Goal: Task Accomplishment & Management: Use online tool/utility

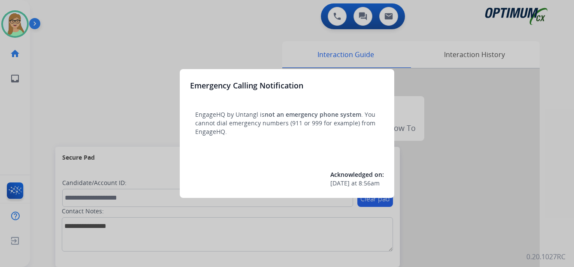
click at [89, 81] on div at bounding box center [287, 133] width 574 height 267
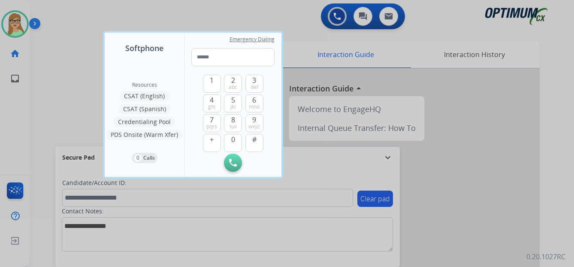
click at [25, 21] on div at bounding box center [287, 133] width 574 height 267
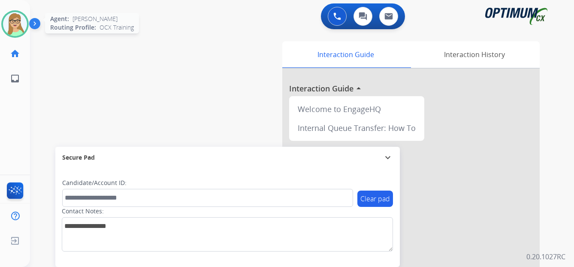
click at [12, 25] on img at bounding box center [15, 24] width 24 height 24
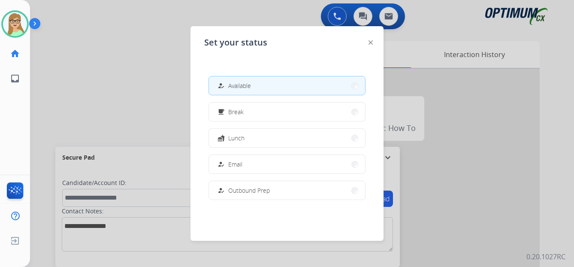
click at [240, 86] on span "Available" at bounding box center [239, 85] width 23 height 9
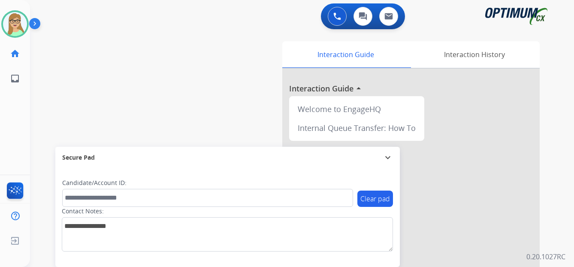
click at [72, 266] on div "Clear pad Candidate/Account ID: Contact Notes:" at bounding box center [227, 217] width 345 height 99
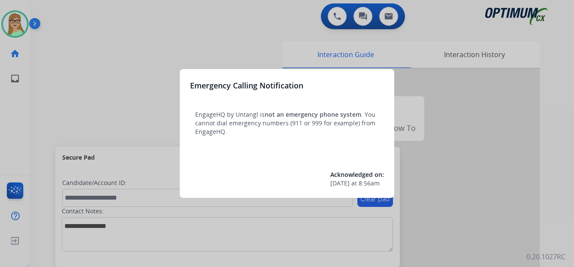
click at [24, 22] on div at bounding box center [287, 133] width 574 height 267
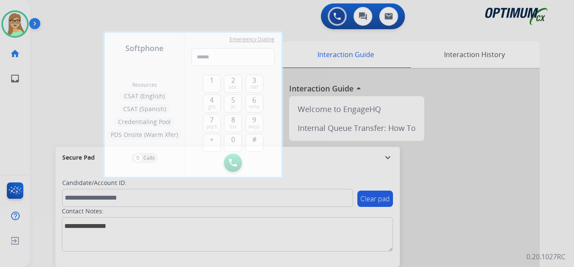
click at [30, 24] on div at bounding box center [287, 133] width 574 height 267
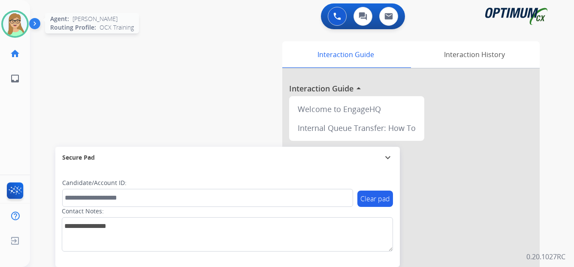
click at [23, 25] on img at bounding box center [15, 24] width 24 height 24
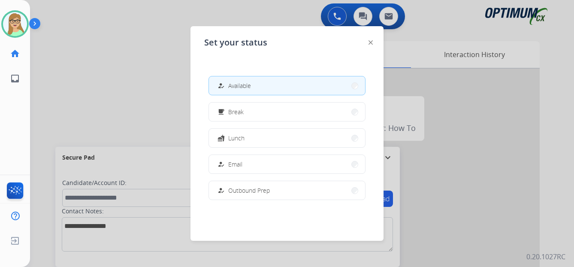
click at [241, 88] on span "Available" at bounding box center [239, 85] width 23 height 9
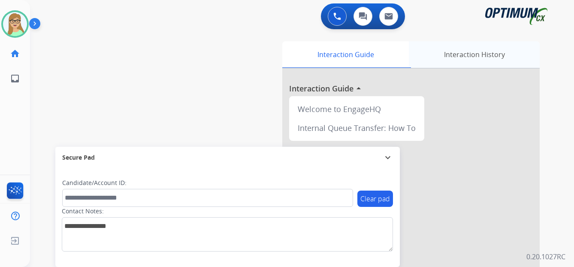
click at [539, 42] on div "Interaction History" at bounding box center [474, 54] width 131 height 27
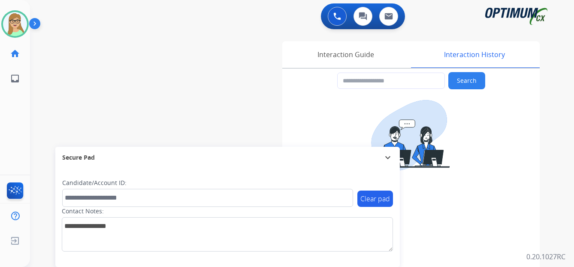
click at [38, 19] on img at bounding box center [36, 25] width 15 height 16
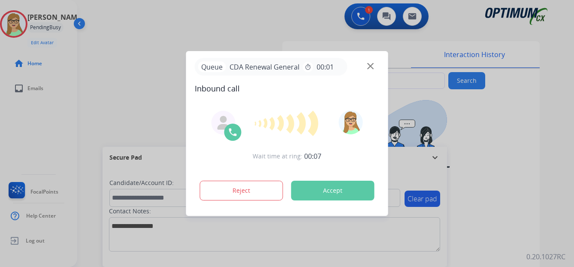
type input "**********"
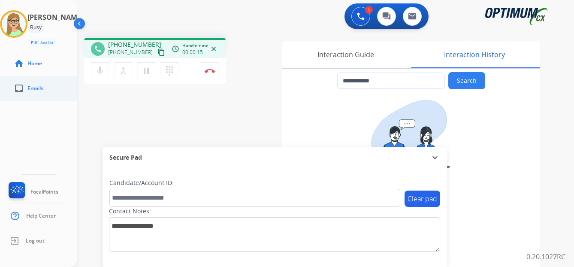
drag, startPoint x: 152, startPoint y: 53, endPoint x: 4, endPoint y: 82, distance: 151.3
click at [158, 53] on mat-icon "content_copy" at bounding box center [162, 52] width 8 height 8
click at [210, 70] on img at bounding box center [210, 71] width 10 height 4
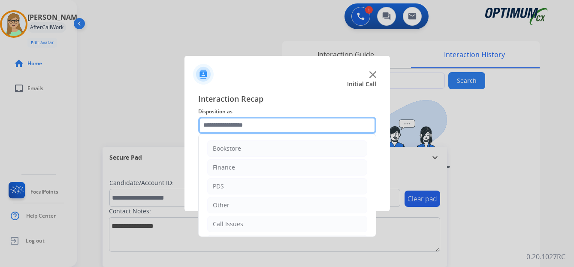
click at [234, 123] on input "text" at bounding box center [287, 125] width 178 height 17
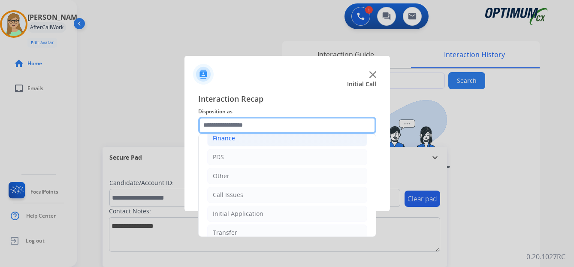
scroll to position [58, 0]
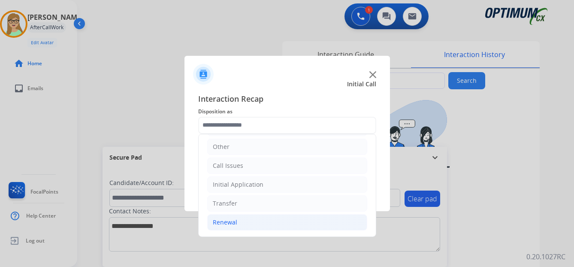
click at [226, 220] on div "Renewal" at bounding box center [225, 222] width 24 height 9
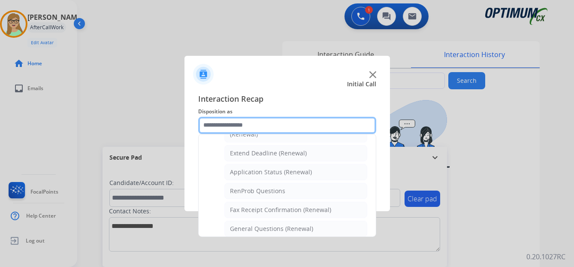
scroll to position [187, 0]
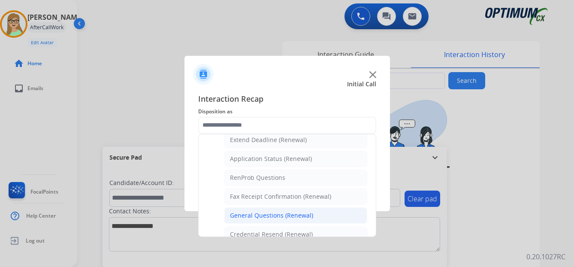
click at [242, 215] on div "General Questions (Renewal)" at bounding box center [271, 215] width 83 height 9
type input "**********"
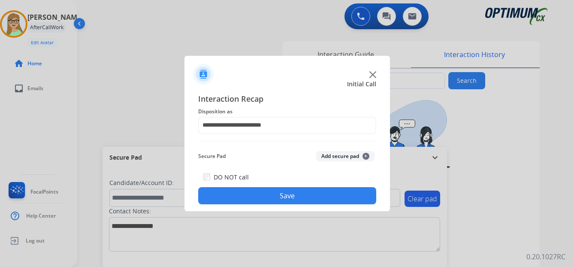
drag, startPoint x: 230, startPoint y: 197, endPoint x: 205, endPoint y: 194, distance: 24.6
click at [225, 197] on button "Save" at bounding box center [287, 195] width 178 height 17
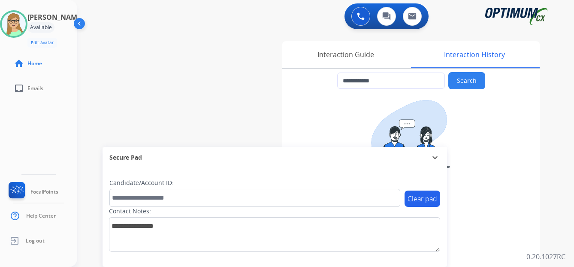
click at [220, 58] on div "**********" at bounding box center [315, 210] width 476 height 358
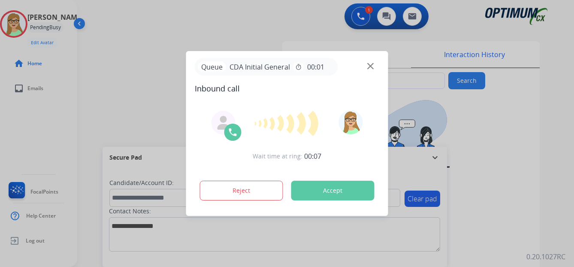
type input "**********"
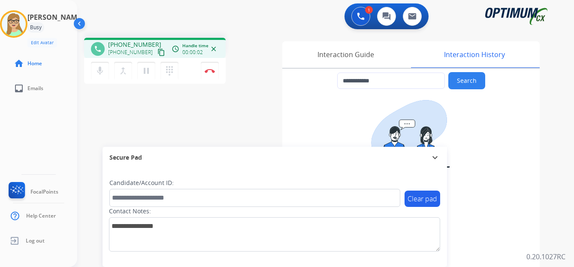
drag, startPoint x: 152, startPoint y: 53, endPoint x: 126, endPoint y: 59, distance: 26.4
click at [158, 54] on mat-icon "content_copy" at bounding box center [162, 52] width 8 height 8
click at [210, 71] on img at bounding box center [210, 71] width 10 height 4
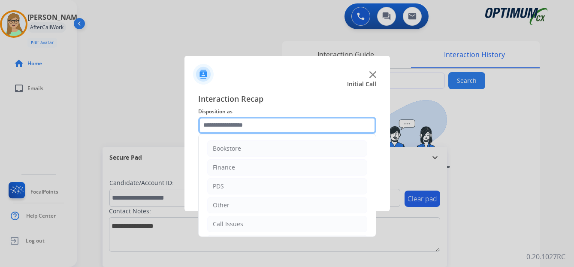
click at [245, 124] on input "text" at bounding box center [287, 125] width 178 height 17
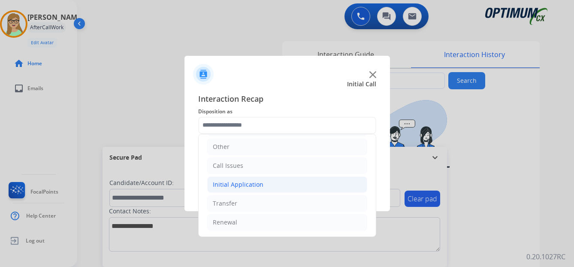
click at [249, 184] on div "Initial Application" at bounding box center [238, 184] width 51 height 9
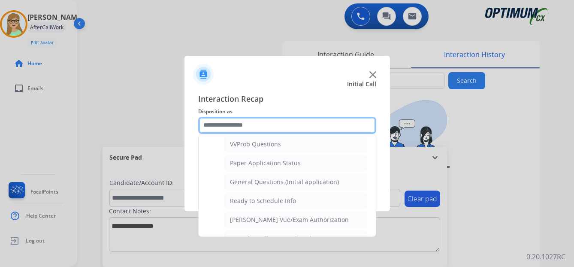
scroll to position [488, 0]
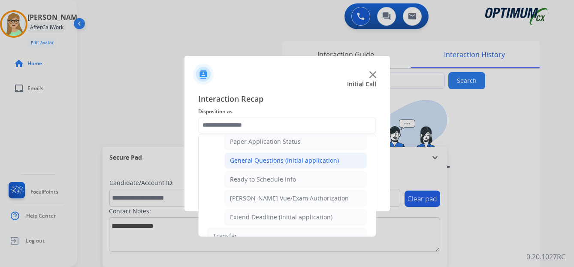
click at [285, 161] on div "General Questions (Initial application)" at bounding box center [284, 160] width 109 height 9
type input "**********"
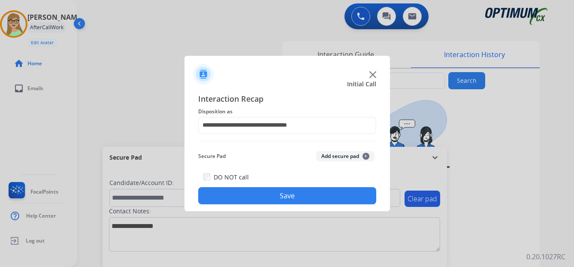
click at [279, 192] on button "Save" at bounding box center [287, 195] width 178 height 17
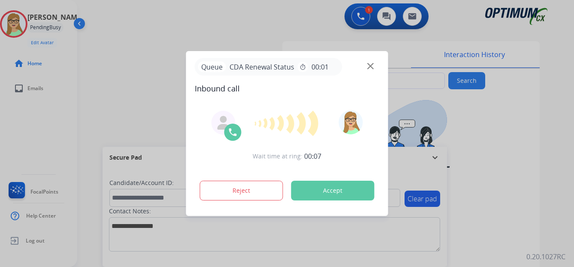
type input "**********"
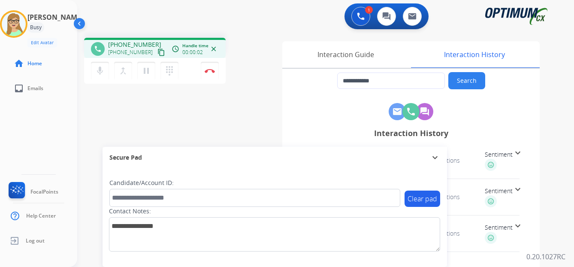
click at [158, 53] on mat-icon "content_copy" at bounding box center [162, 52] width 8 height 8
click at [212, 71] on img at bounding box center [210, 71] width 10 height 4
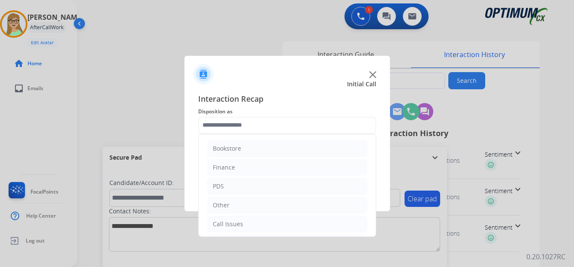
click at [221, 124] on input "text" at bounding box center [287, 125] width 178 height 17
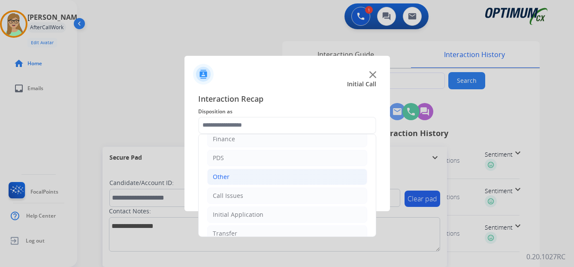
scroll to position [58, 0]
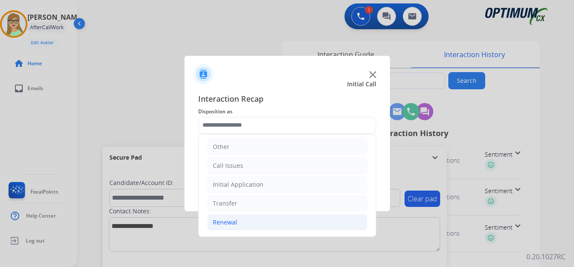
click at [233, 224] on div "Renewal" at bounding box center [225, 222] width 24 height 9
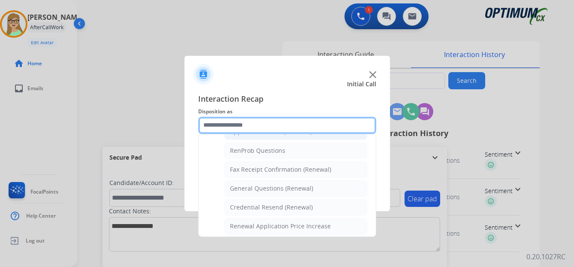
scroll to position [230, 0]
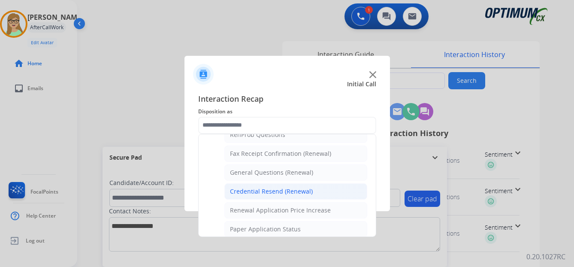
click at [262, 194] on div "Credential Resend (Renewal)" at bounding box center [271, 191] width 83 height 9
type input "**********"
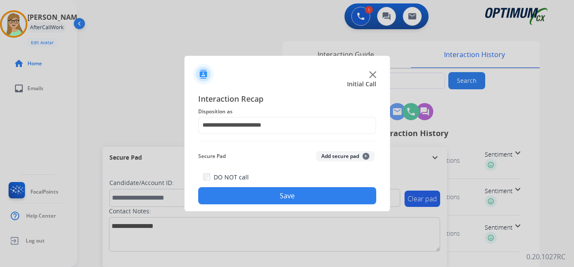
drag, startPoint x: 237, startPoint y: 200, endPoint x: 79, endPoint y: 201, distance: 157.5
click at [227, 202] on button "Save" at bounding box center [287, 195] width 178 height 17
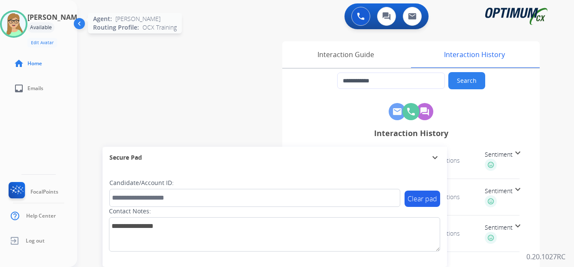
click at [22, 28] on img at bounding box center [14, 24] width 24 height 24
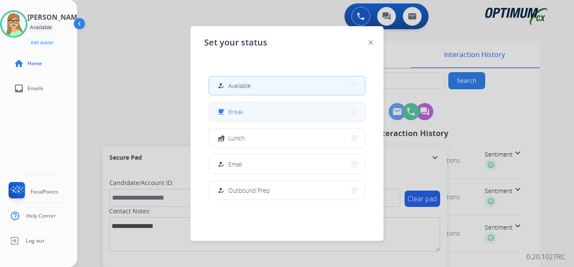
click at [230, 108] on div "free_breakfast Break" at bounding box center [230, 112] width 28 height 10
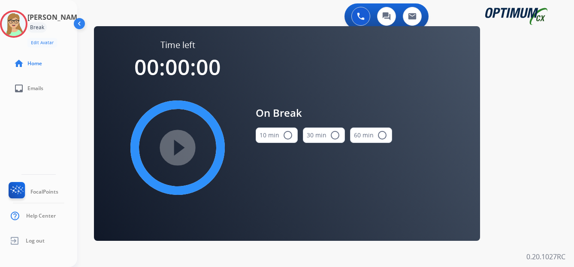
click at [290, 136] on mat-icon "radio_button_unchecked" at bounding box center [288, 135] width 10 height 10
click at [173, 152] on mat-icon "play_circle_filled" at bounding box center [178, 147] width 10 height 10
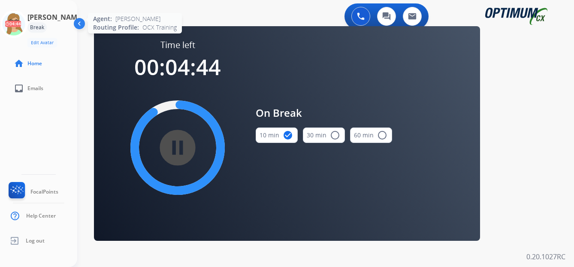
click at [20, 23] on icon at bounding box center [14, 24] width 28 height 28
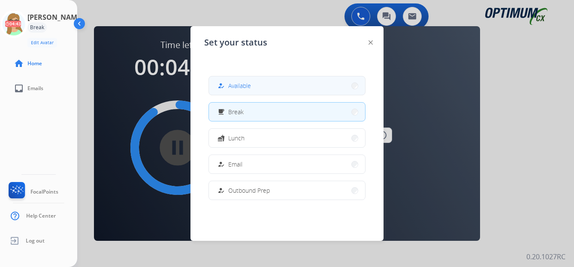
click at [239, 85] on span "Available" at bounding box center [239, 85] width 23 height 9
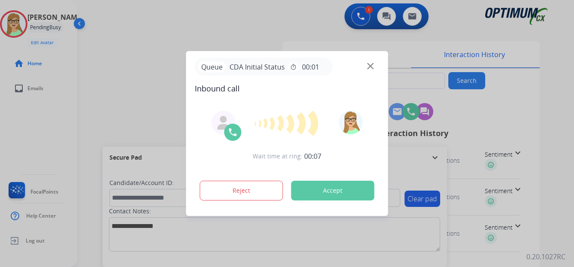
type input "**********"
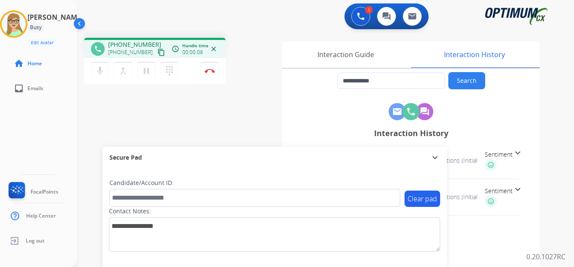
click at [158, 54] on mat-icon "content_copy" at bounding box center [162, 52] width 8 height 8
click at [210, 71] on img at bounding box center [210, 71] width 10 height 4
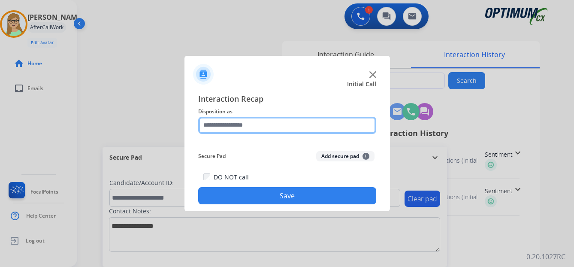
click at [238, 126] on input "text" at bounding box center [287, 125] width 178 height 17
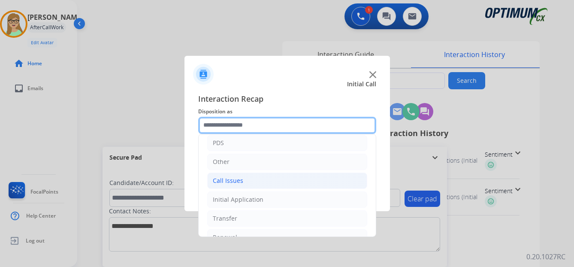
scroll to position [58, 0]
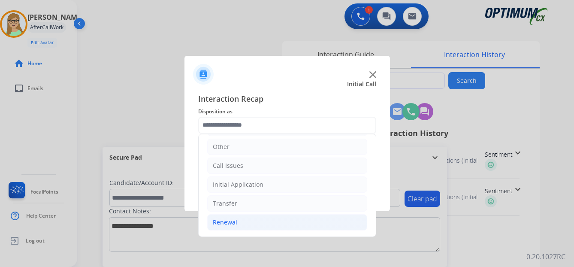
click at [225, 223] on div "Renewal" at bounding box center [225, 222] width 24 height 9
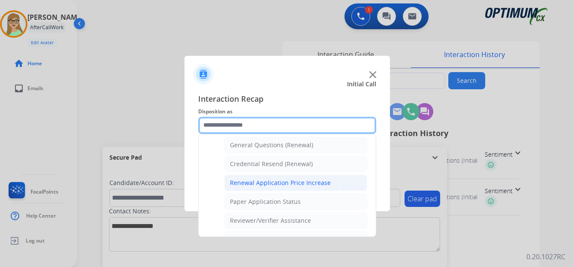
scroll to position [273, 0]
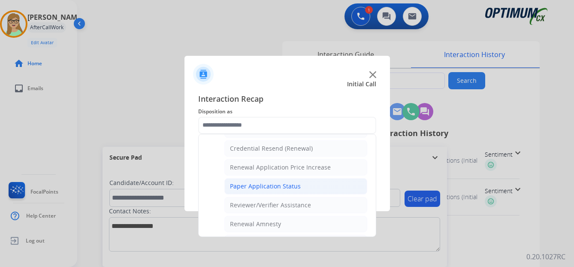
click at [244, 184] on div "Paper Application Status" at bounding box center [265, 186] width 71 height 9
type input "**********"
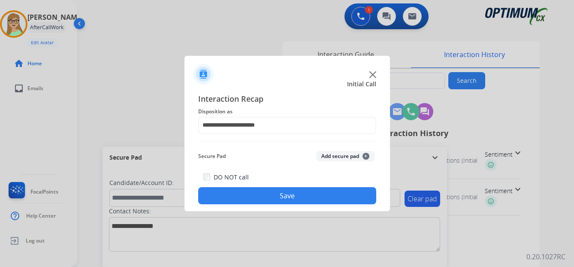
drag, startPoint x: 240, startPoint y: 200, endPoint x: 177, endPoint y: 202, distance: 63.1
click at [230, 201] on button "Save" at bounding box center [287, 195] width 178 height 17
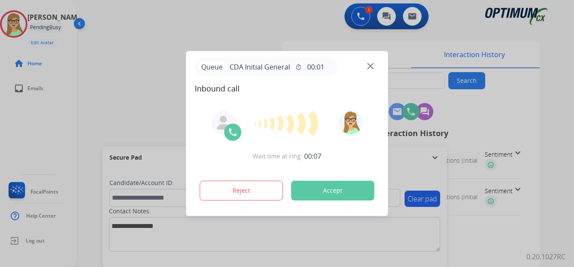
type input "**********"
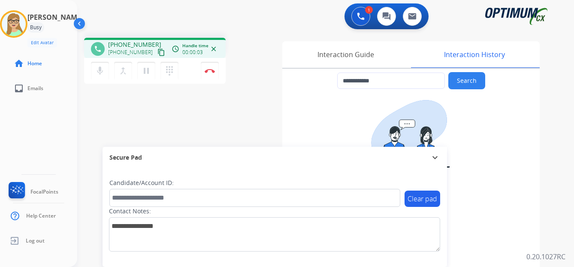
click at [158, 51] on mat-icon "content_copy" at bounding box center [162, 52] width 8 height 8
click at [211, 72] on img at bounding box center [210, 71] width 10 height 4
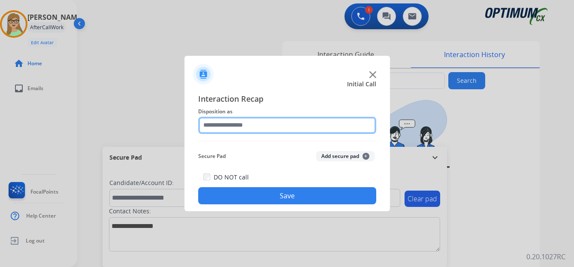
click at [235, 124] on input "text" at bounding box center [287, 125] width 178 height 17
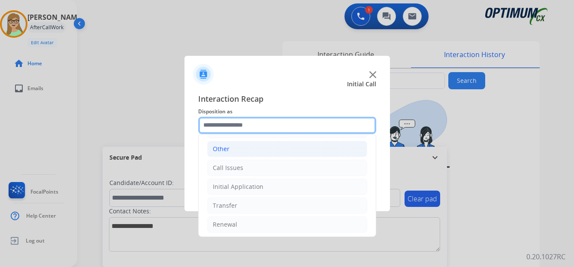
scroll to position [58, 0]
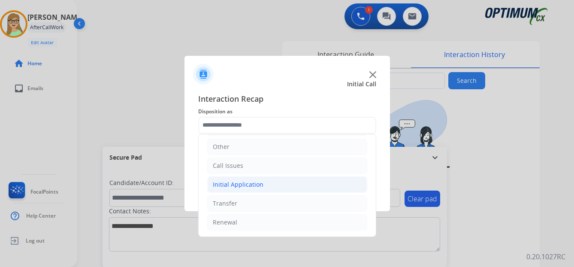
click at [249, 184] on div "Initial Application" at bounding box center [238, 184] width 51 height 9
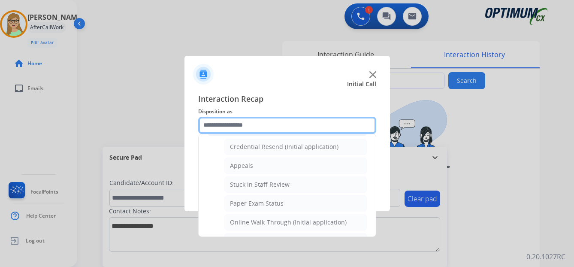
scroll to position [144, 0]
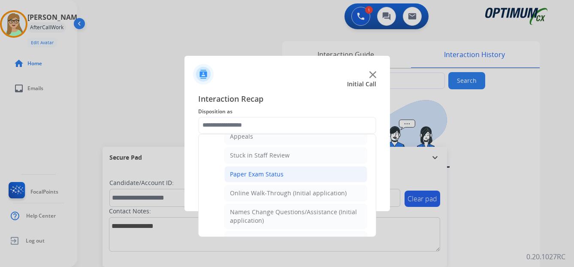
click at [254, 172] on div "Paper Exam Status" at bounding box center [257, 174] width 54 height 9
type input "**********"
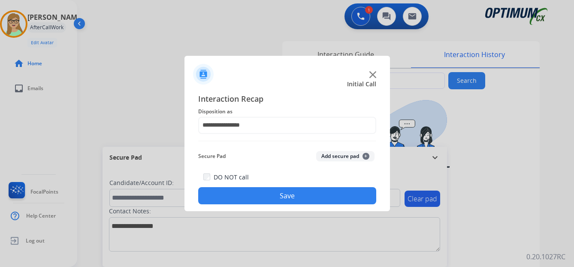
drag, startPoint x: 253, startPoint y: 197, endPoint x: 40, endPoint y: 266, distance: 223.9
click at [239, 201] on button "Save" at bounding box center [287, 195] width 178 height 17
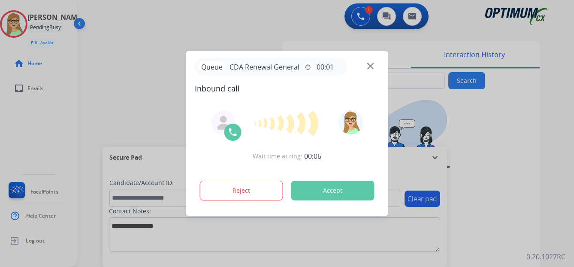
type input "**********"
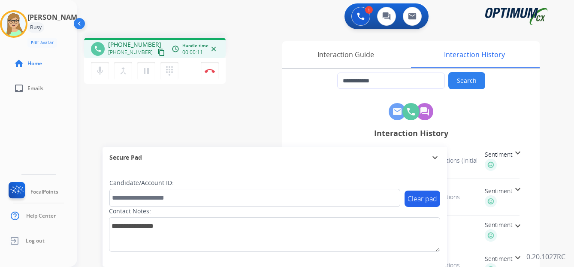
click at [158, 54] on mat-icon "content_copy" at bounding box center [162, 52] width 8 height 8
click at [211, 70] on img at bounding box center [210, 71] width 10 height 4
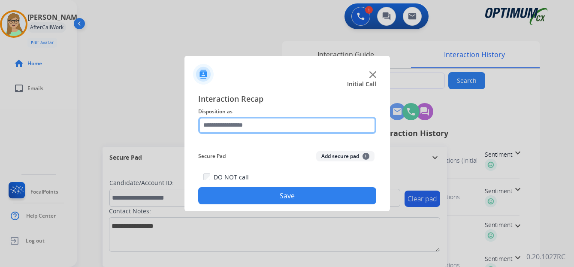
click at [225, 127] on input "text" at bounding box center [287, 125] width 178 height 17
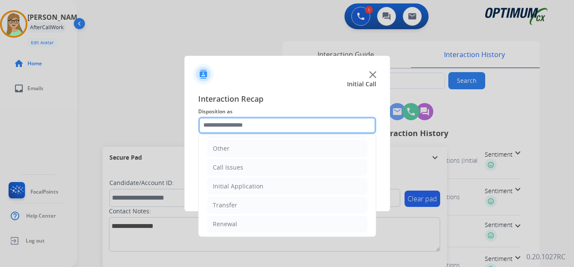
scroll to position [58, 0]
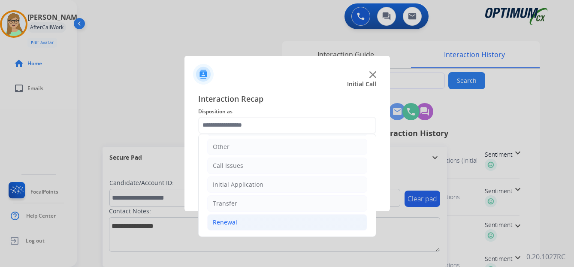
click at [221, 222] on div "Renewal" at bounding box center [225, 222] width 24 height 9
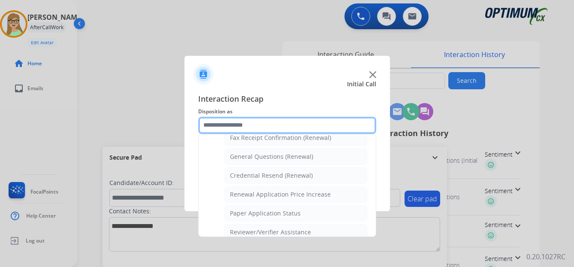
scroll to position [245, 0]
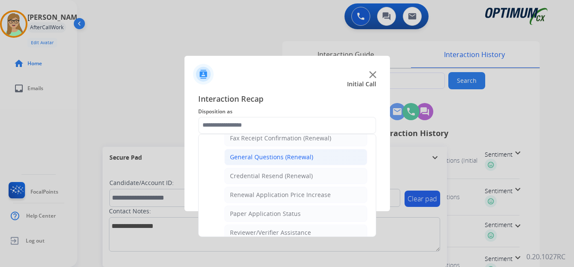
click at [248, 159] on div "General Questions (Renewal)" at bounding box center [271, 157] width 83 height 9
type input "**********"
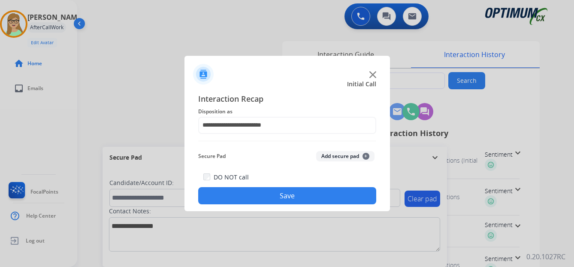
click at [235, 190] on button "Save" at bounding box center [287, 195] width 178 height 17
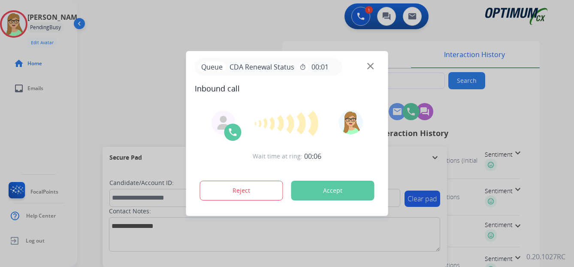
type input "**********"
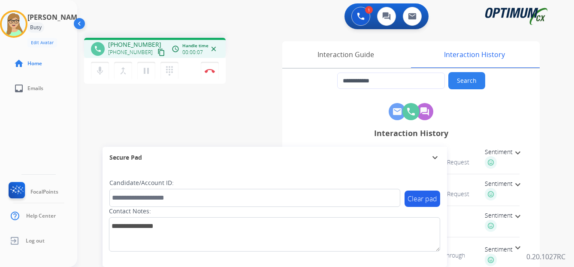
drag, startPoint x: 25, startPoint y: 152, endPoint x: 31, endPoint y: 145, distance: 9.2
click at [25, 152] on div "[PERSON_NAME] Edit Avatar Agent: [PERSON_NAME] Profile: OCX Training home Home …" at bounding box center [38, 133] width 77 height 267
drag, startPoint x: 153, startPoint y: 52, endPoint x: 0, endPoint y: 116, distance: 165.6
click at [158, 53] on mat-icon "content_copy" at bounding box center [162, 52] width 8 height 8
click at [211, 71] on img at bounding box center [210, 71] width 10 height 4
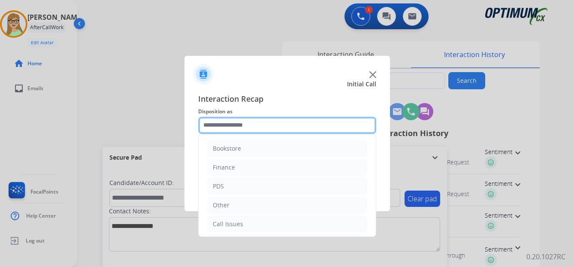
click at [221, 124] on input "text" at bounding box center [287, 125] width 178 height 17
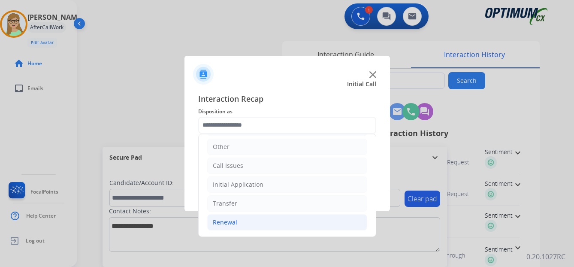
click at [227, 219] on div "Renewal" at bounding box center [225, 222] width 24 height 9
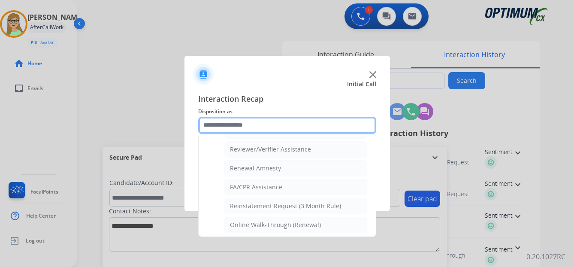
scroll to position [331, 0]
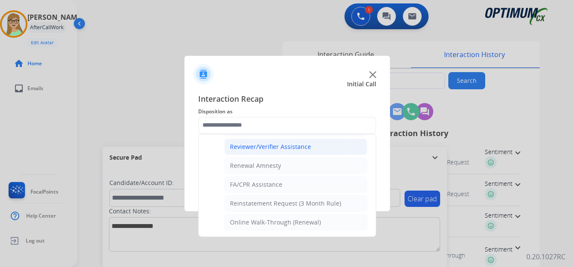
click at [256, 148] on div "Reviewer/Verifier Assistance" at bounding box center [270, 146] width 81 height 9
type input "**********"
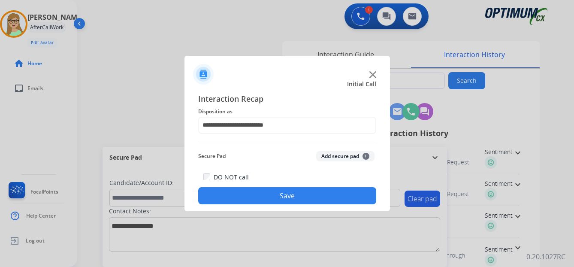
drag, startPoint x: 254, startPoint y: 191, endPoint x: 0, endPoint y: 158, distance: 255.8
click at [254, 191] on button "Save" at bounding box center [287, 195] width 178 height 17
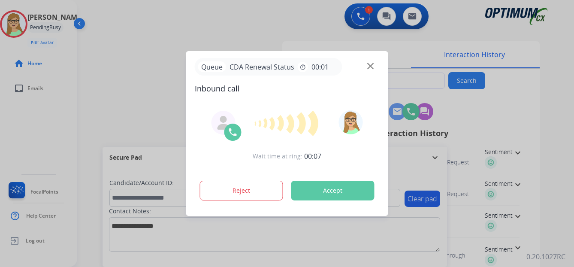
type input "**********"
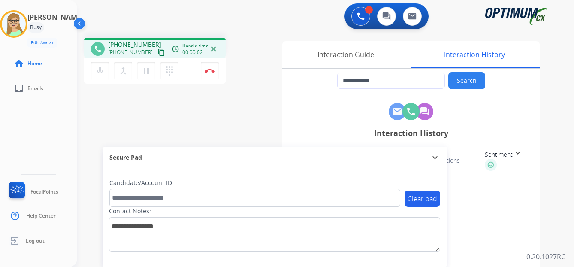
click at [158, 54] on mat-icon "content_copy" at bounding box center [162, 52] width 8 height 8
click at [210, 69] on img at bounding box center [210, 71] width 10 height 4
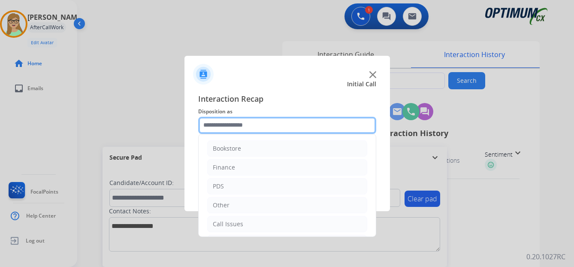
click at [222, 125] on input "text" at bounding box center [287, 125] width 178 height 17
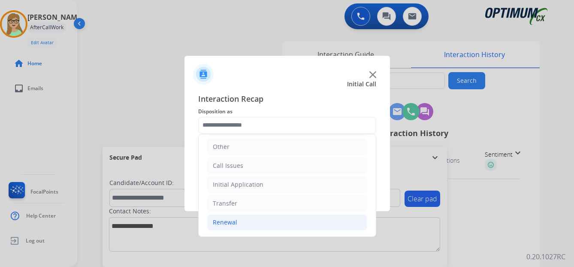
click at [230, 223] on div "Renewal" at bounding box center [225, 222] width 24 height 9
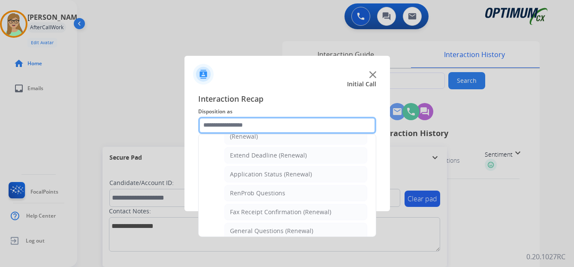
scroll to position [187, 0]
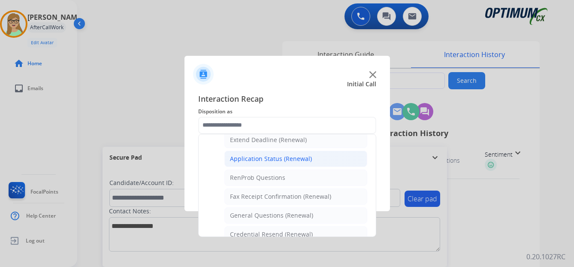
click at [271, 158] on div "Application Status (Renewal)" at bounding box center [271, 159] width 82 height 9
type input "**********"
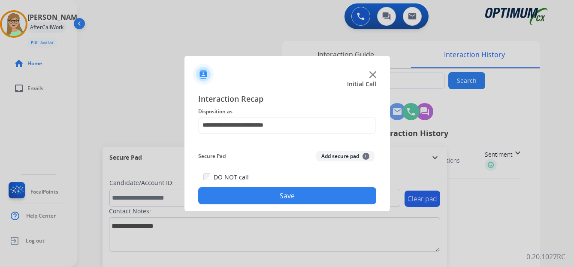
drag, startPoint x: 261, startPoint y: 194, endPoint x: 130, endPoint y: 193, distance: 130.5
click at [260, 194] on button "Save" at bounding box center [287, 195] width 178 height 17
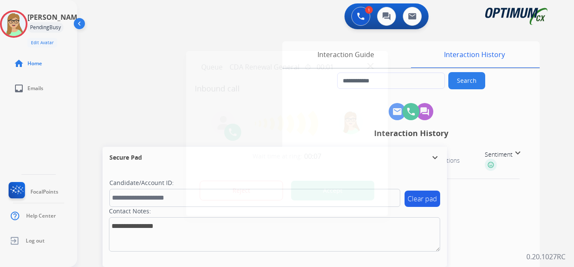
type input "**********"
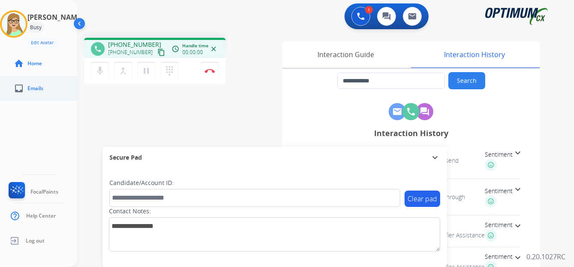
drag, startPoint x: 153, startPoint y: 52, endPoint x: 4, endPoint y: 85, distance: 152.0
click at [138, 56] on div "[PHONE_NUMBER] content_copy" at bounding box center [137, 52] width 58 height 10
click at [158, 52] on mat-icon "content_copy" at bounding box center [162, 52] width 8 height 8
click at [212, 70] on img at bounding box center [210, 71] width 10 height 4
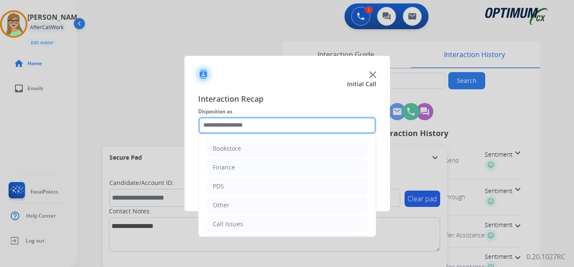
click at [229, 122] on input "text" at bounding box center [287, 125] width 178 height 17
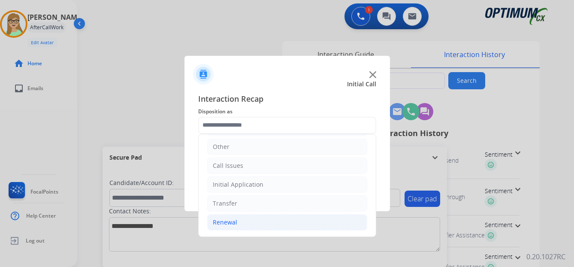
click at [225, 222] on div "Renewal" at bounding box center [225, 222] width 24 height 9
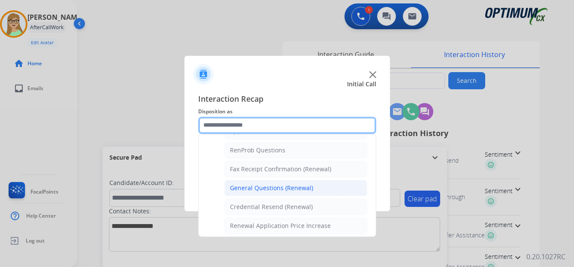
scroll to position [230, 0]
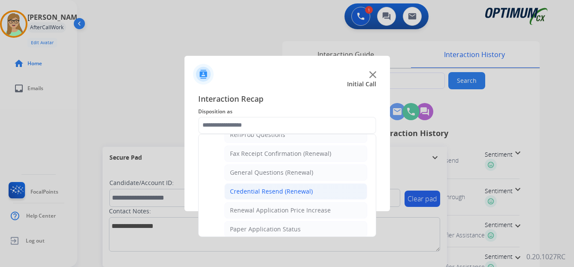
click at [267, 191] on div "Credential Resend (Renewal)" at bounding box center [271, 191] width 83 height 9
type input "**********"
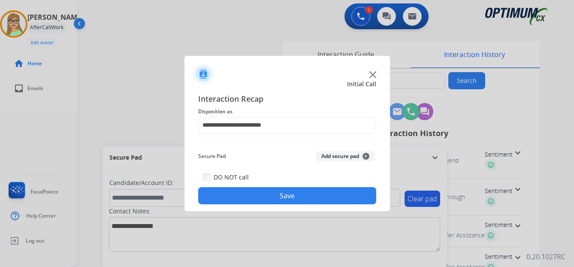
drag, startPoint x: 259, startPoint y: 196, endPoint x: 49, endPoint y: 217, distance: 210.9
click at [242, 200] on button "Save" at bounding box center [287, 195] width 178 height 17
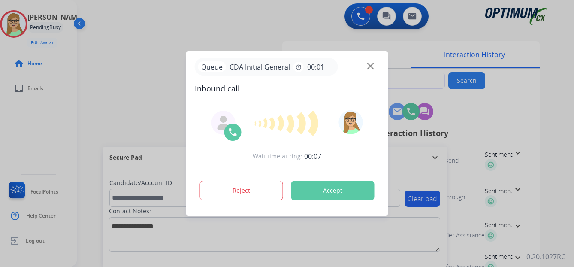
type input "**********"
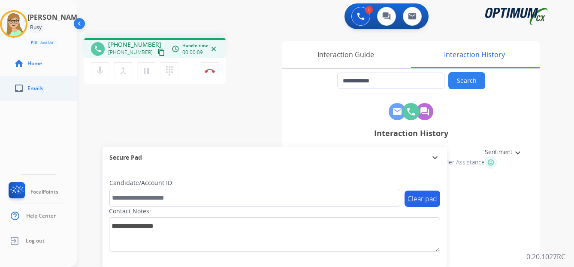
drag, startPoint x: 152, startPoint y: 53, endPoint x: 0, endPoint y: 97, distance: 157.8
click at [145, 54] on div "[PHONE_NUMBER] content_copy" at bounding box center [137, 52] width 58 height 10
click at [158, 54] on mat-icon "content_copy" at bounding box center [162, 52] width 8 height 8
click at [147, 73] on mat-icon "pause" at bounding box center [146, 71] width 10 height 10
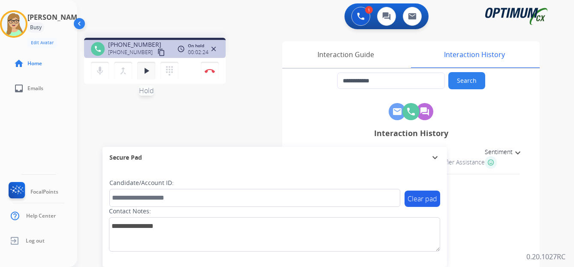
click at [147, 73] on mat-icon "play_arrow" at bounding box center [146, 71] width 10 height 10
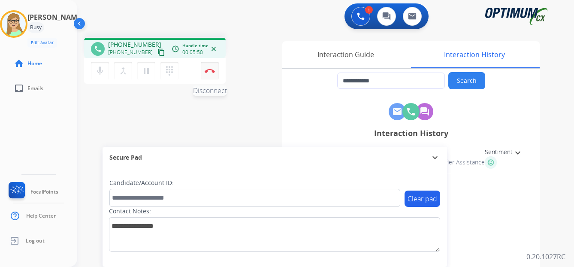
click at [210, 70] on img at bounding box center [210, 71] width 10 height 4
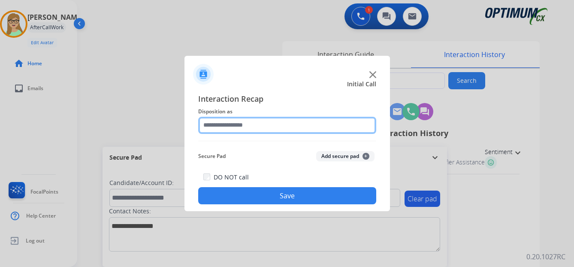
click at [237, 127] on input "text" at bounding box center [287, 125] width 178 height 17
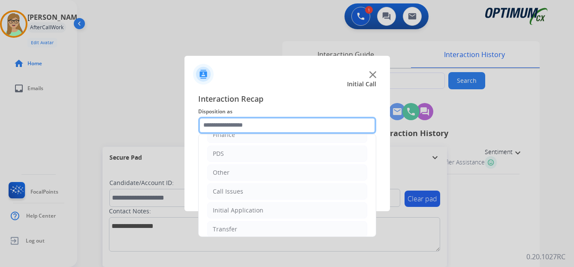
scroll to position [58, 0]
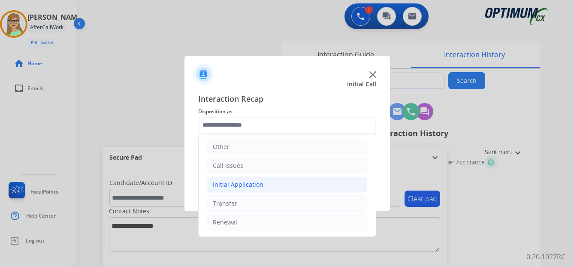
click at [245, 184] on div "Initial Application" at bounding box center [238, 184] width 51 height 9
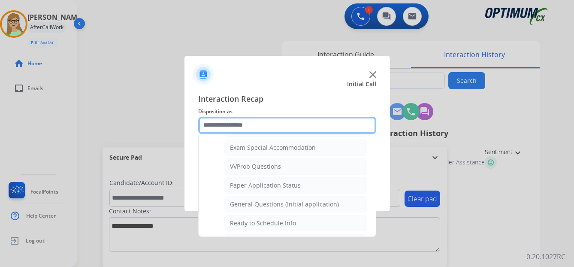
scroll to position [445, 0]
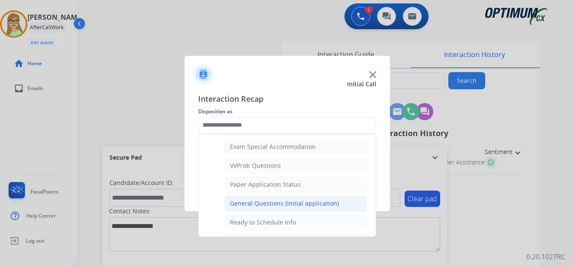
click at [279, 199] on div "General Questions (Initial application)" at bounding box center [284, 203] width 109 height 9
type input "**********"
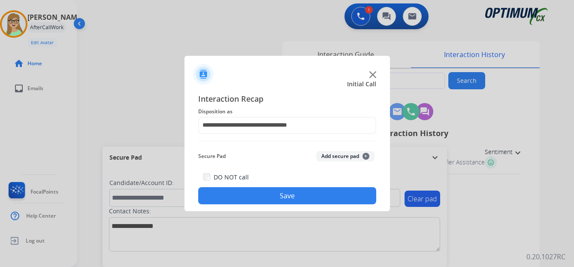
click at [269, 200] on button "Save" at bounding box center [287, 195] width 178 height 17
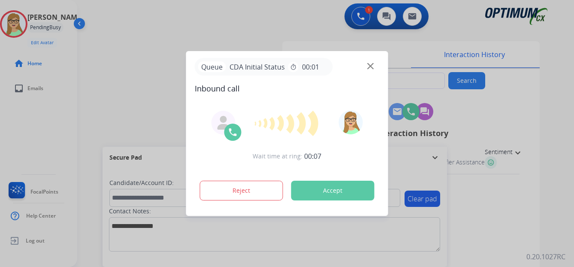
type input "**********"
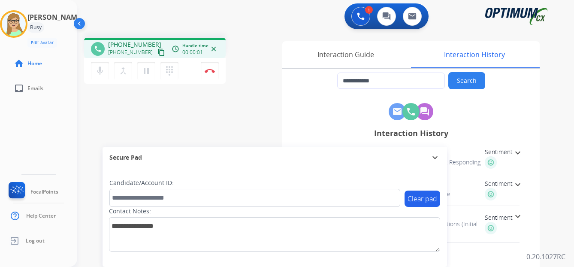
click at [158, 52] on mat-icon "content_copy" at bounding box center [162, 52] width 8 height 8
click at [209, 70] on img at bounding box center [210, 71] width 10 height 4
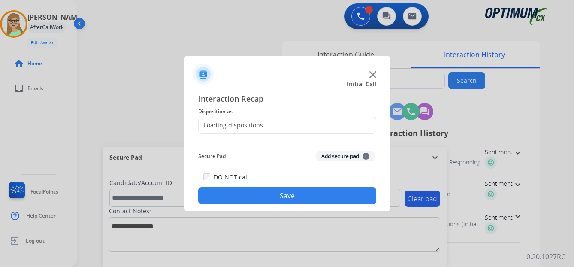
click at [233, 125] on div "Loading dispositions..." at bounding box center [234, 125] width 70 height 9
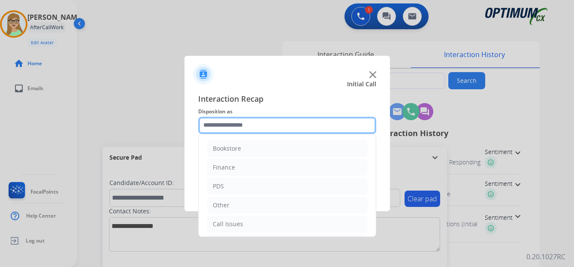
click at [233, 125] on input "text" at bounding box center [287, 125] width 178 height 17
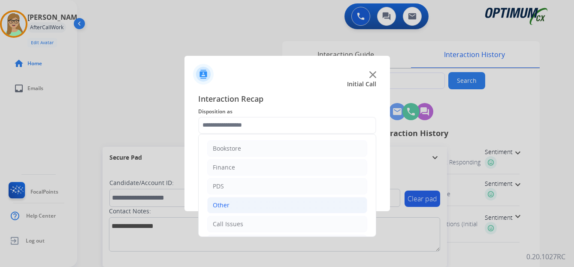
click at [224, 204] on div "Other" at bounding box center [221, 205] width 17 height 9
click at [223, 167] on div "Finance" at bounding box center [224, 167] width 22 height 9
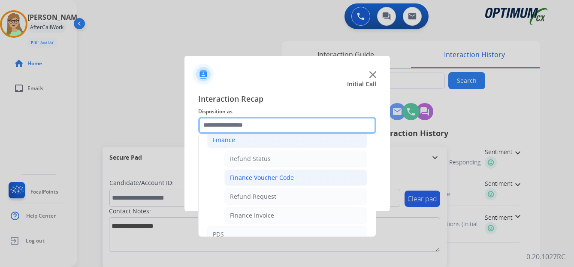
scroll to position [43, 0]
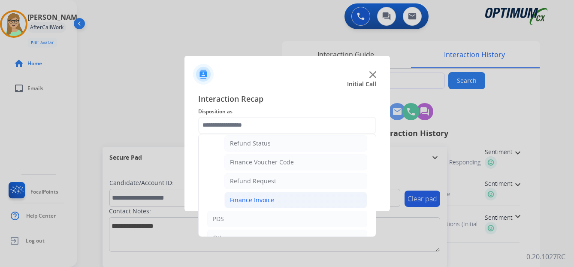
click at [249, 197] on div "Finance Invoice" at bounding box center [252, 200] width 44 height 9
type input "**********"
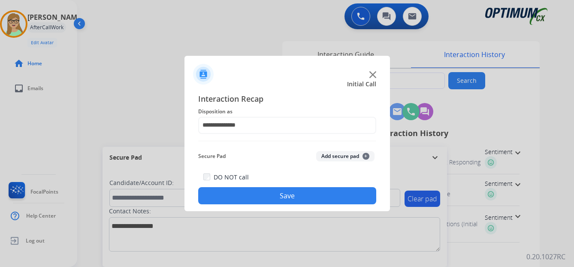
click at [269, 197] on button "Save" at bounding box center [287, 195] width 178 height 17
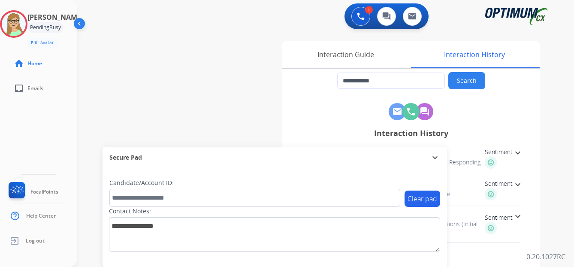
type input "**********"
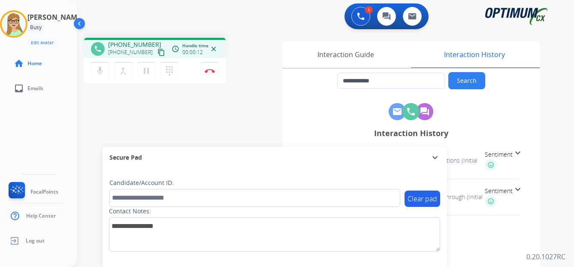
drag, startPoint x: 152, startPoint y: 53, endPoint x: 141, endPoint y: 58, distance: 12.3
click at [158, 53] on mat-icon "content_copy" at bounding box center [162, 52] width 8 height 8
drag, startPoint x: 148, startPoint y: 73, endPoint x: 0, endPoint y: 76, distance: 147.2
click at [146, 73] on mat-icon "pause" at bounding box center [146, 71] width 10 height 10
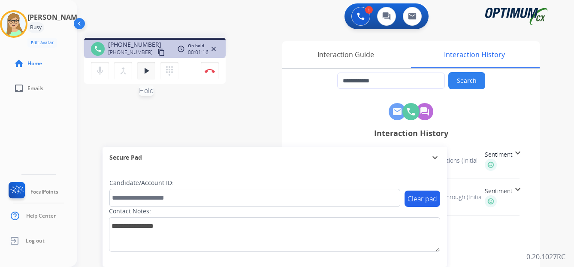
click at [142, 72] on mat-icon "play_arrow" at bounding box center [146, 71] width 10 height 10
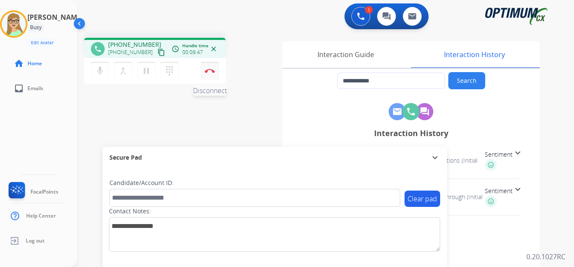
click at [210, 73] on button "Disconnect" at bounding box center [210, 71] width 18 height 18
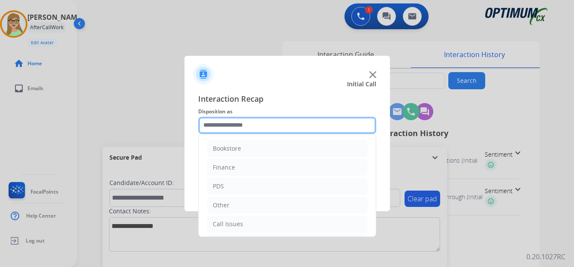
click at [233, 127] on input "text" at bounding box center [287, 125] width 178 height 17
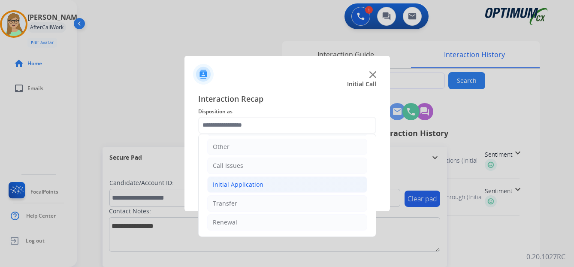
click at [239, 185] on div "Initial Application" at bounding box center [238, 184] width 51 height 9
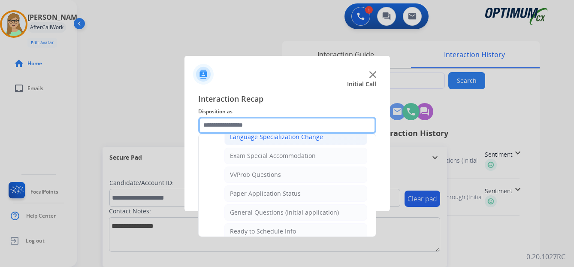
scroll to position [488, 0]
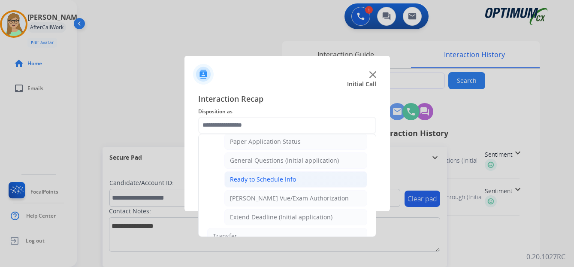
click at [270, 177] on div "Ready to Schedule Info" at bounding box center [263, 179] width 66 height 9
type input "**********"
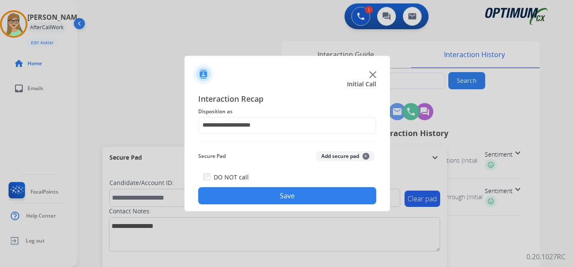
click at [260, 195] on button "Save" at bounding box center [287, 195] width 178 height 17
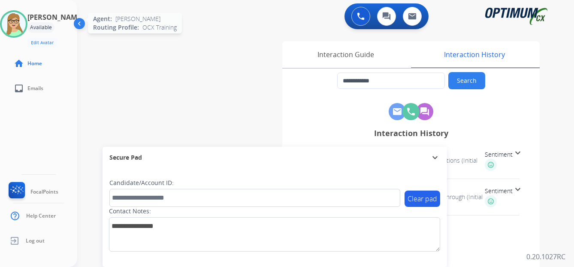
click at [18, 20] on img at bounding box center [14, 24] width 24 height 24
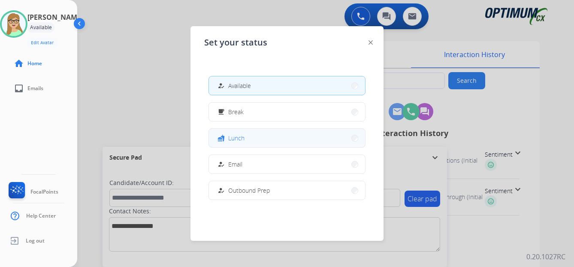
click at [234, 136] on span "Lunch" at bounding box center [236, 137] width 16 height 9
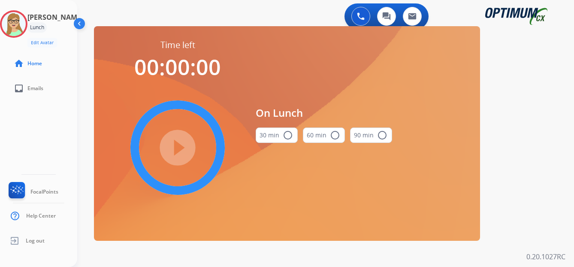
click at [289, 135] on mat-icon "radio_button_unchecked" at bounding box center [288, 135] width 10 height 10
click at [179, 151] on mat-icon "play_circle_filled" at bounding box center [178, 147] width 10 height 10
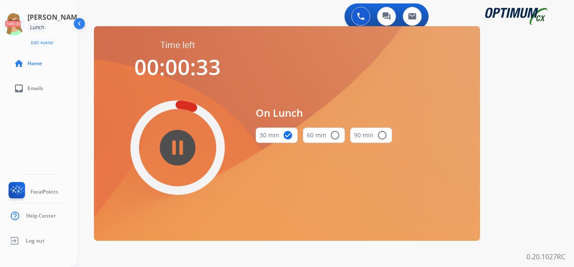
click at [35, 128] on div "[PERSON_NAME] Edit Avatar 00:33 Agent: [PERSON_NAME] Profile: OCX Training home…" at bounding box center [38, 133] width 77 height 267
click at [17, 18] on icon at bounding box center [14, 24] width 28 height 28
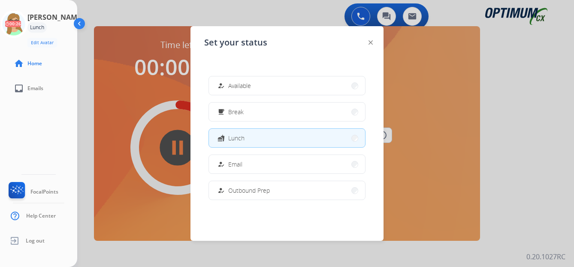
click at [240, 89] on span "Available" at bounding box center [239, 85] width 23 height 9
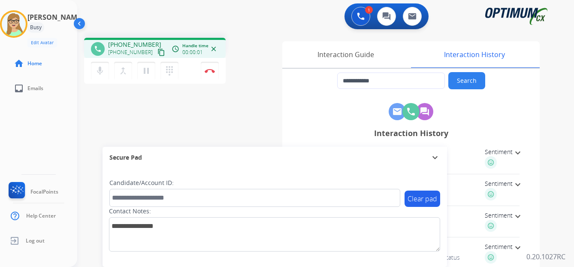
click at [158, 53] on mat-icon "content_copy" at bounding box center [162, 52] width 8 height 8
click at [211, 73] on img at bounding box center [210, 71] width 10 height 4
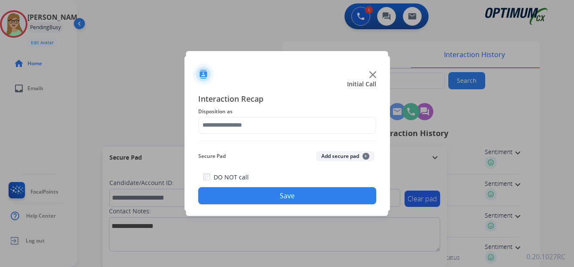
type input "**********"
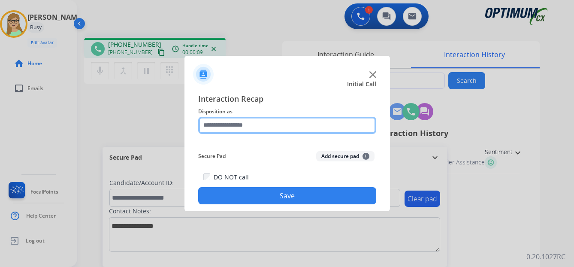
click at [226, 124] on input "text" at bounding box center [287, 125] width 178 height 17
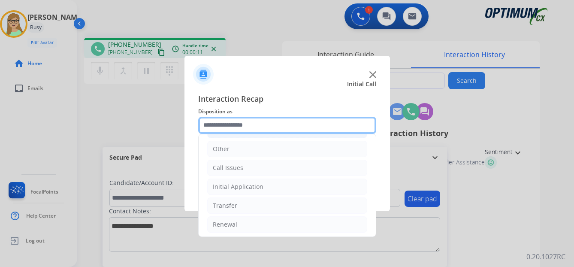
scroll to position [58, 0]
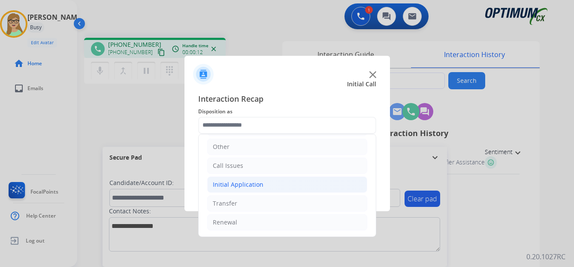
click at [245, 184] on div "Initial Application" at bounding box center [238, 184] width 51 height 9
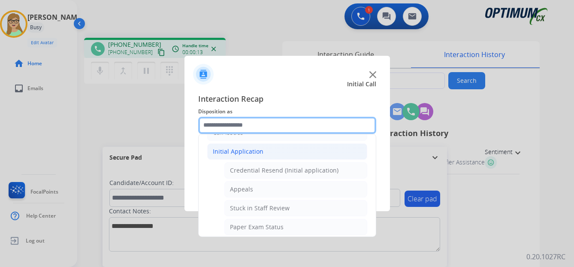
scroll to position [101, 0]
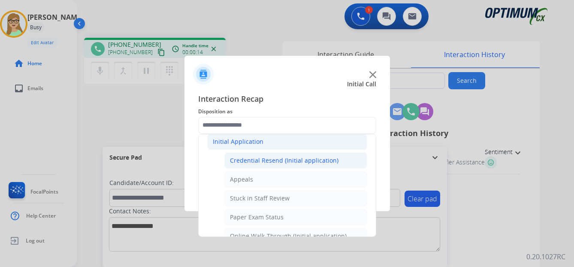
click at [262, 160] on div "Credential Resend (Initial application)" at bounding box center [284, 160] width 109 height 9
type input "**********"
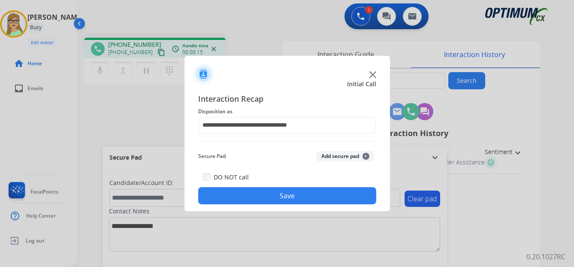
click at [257, 200] on button "Save" at bounding box center [287, 195] width 178 height 17
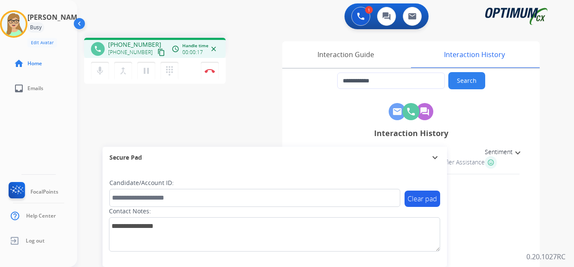
click at [158, 53] on mat-icon "content_copy" at bounding box center [162, 52] width 8 height 8
click at [209, 70] on img at bounding box center [210, 71] width 10 height 4
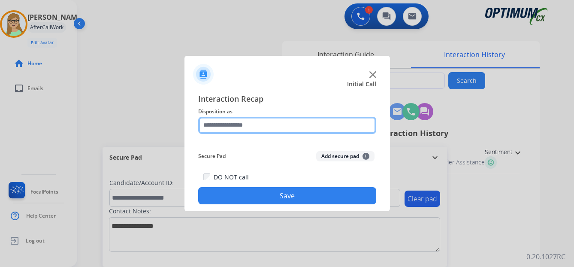
click at [224, 126] on input "text" at bounding box center [287, 125] width 178 height 17
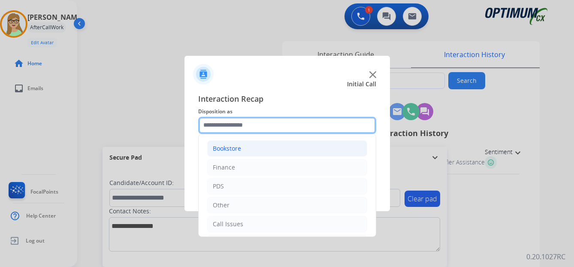
scroll to position [58, 0]
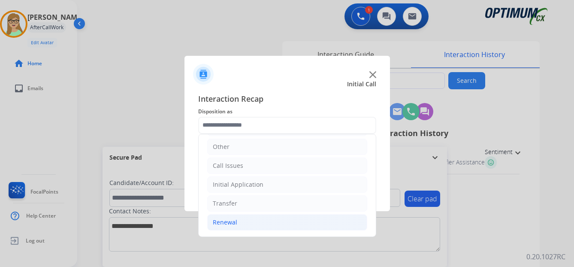
click at [229, 222] on div "Renewal" at bounding box center [225, 222] width 24 height 9
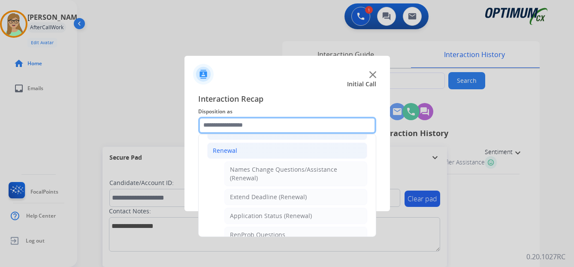
scroll to position [144, 0]
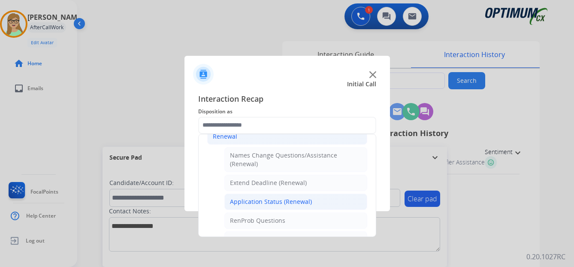
click at [291, 200] on div "Application Status (Renewal)" at bounding box center [271, 201] width 82 height 9
type input "**********"
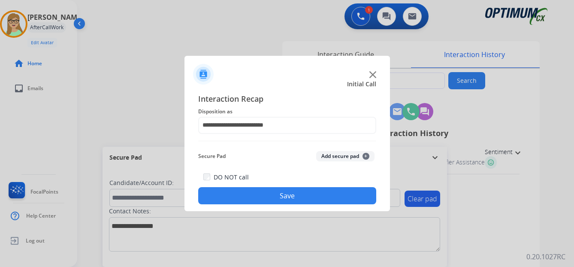
click at [258, 198] on button "Save" at bounding box center [287, 195] width 178 height 17
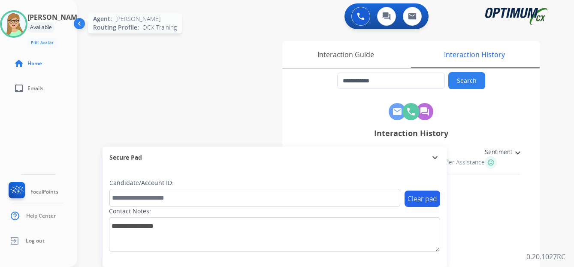
click at [24, 24] on img at bounding box center [14, 24] width 24 height 24
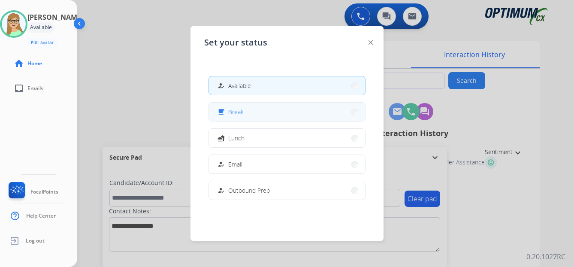
click at [241, 113] on span "Break" at bounding box center [235, 111] width 15 height 9
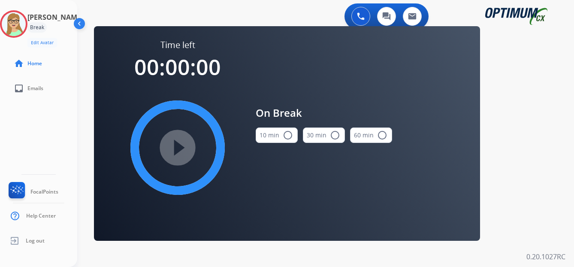
click at [287, 133] on mat-icon "radio_button_unchecked" at bounding box center [288, 135] width 10 height 10
click at [183, 148] on mat-icon "play_circle_filled" at bounding box center [178, 147] width 10 height 10
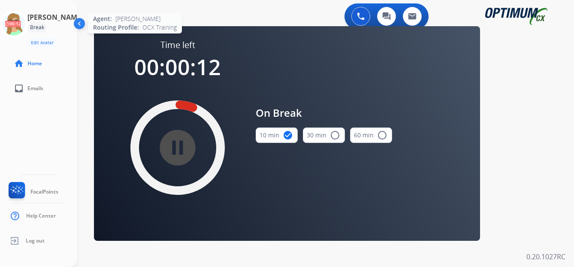
click at [16, 28] on icon at bounding box center [14, 24] width 28 height 28
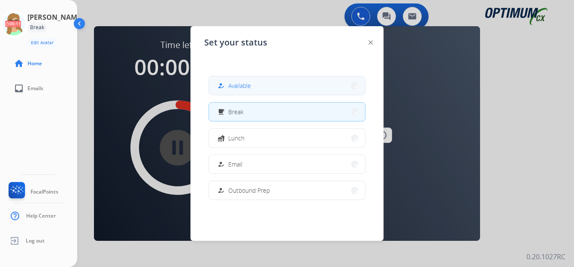
click at [230, 89] on div "how_to_reg Available" at bounding box center [233, 86] width 35 height 10
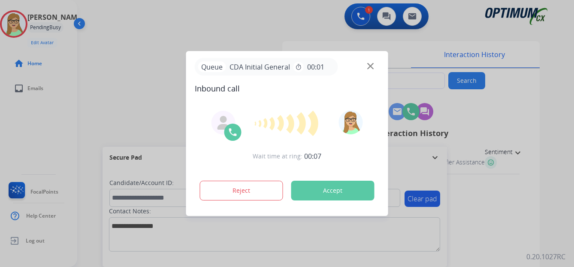
type input "**********"
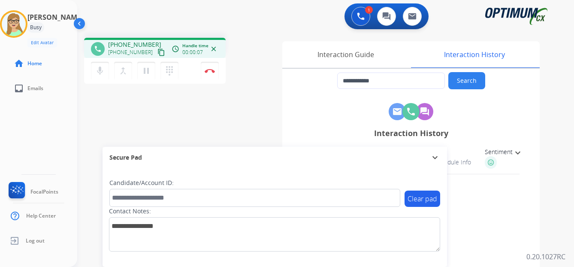
click at [158, 54] on mat-icon "content_copy" at bounding box center [162, 52] width 8 height 8
click at [210, 71] on img at bounding box center [210, 71] width 10 height 4
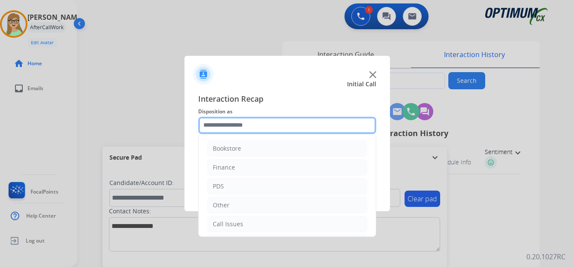
click at [230, 125] on input "text" at bounding box center [287, 125] width 178 height 17
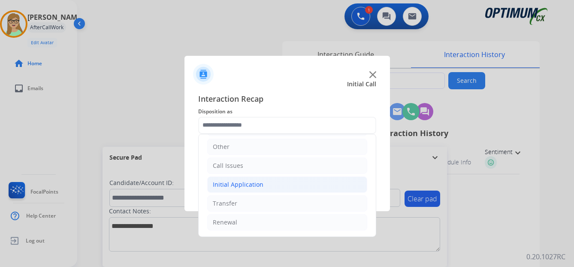
click at [248, 182] on div "Initial Application" at bounding box center [238, 184] width 51 height 9
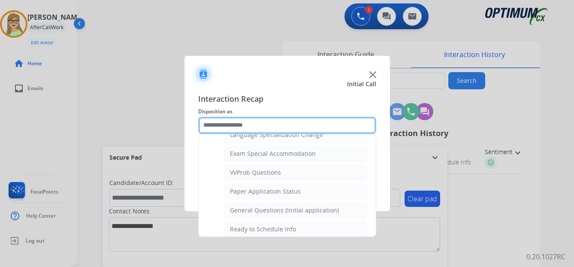
scroll to position [434, 0]
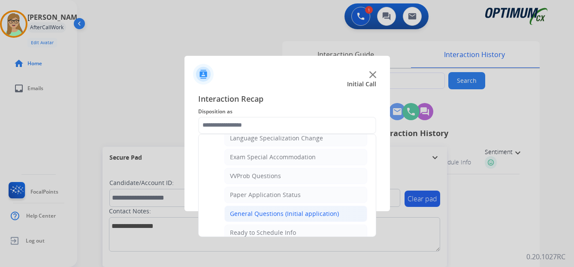
click at [264, 214] on div "General Questions (Initial application)" at bounding box center [284, 213] width 109 height 9
type input "**********"
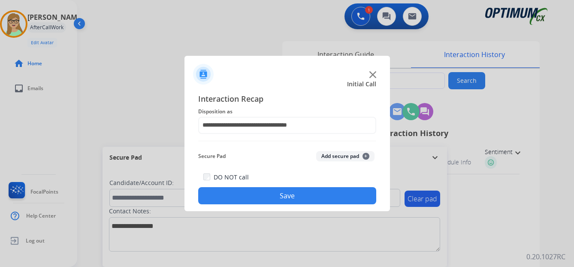
drag, startPoint x: 249, startPoint y: 197, endPoint x: 232, endPoint y: 193, distance: 17.3
click at [248, 197] on button "Save" at bounding box center [287, 195] width 178 height 17
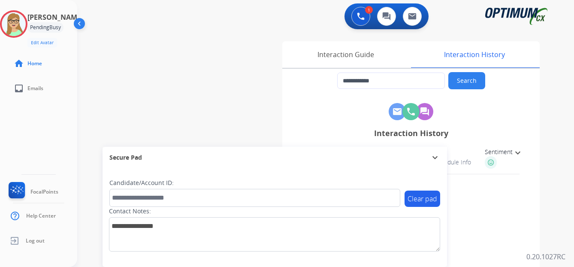
type input "**********"
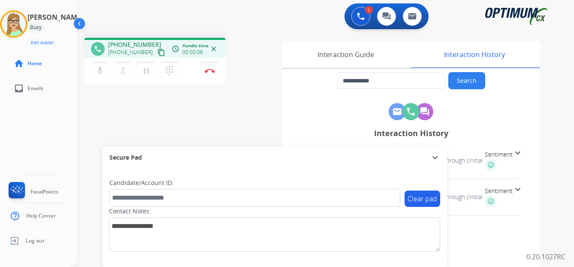
click at [158, 53] on mat-icon "content_copy" at bounding box center [162, 52] width 8 height 8
click at [211, 71] on img at bounding box center [210, 71] width 10 height 4
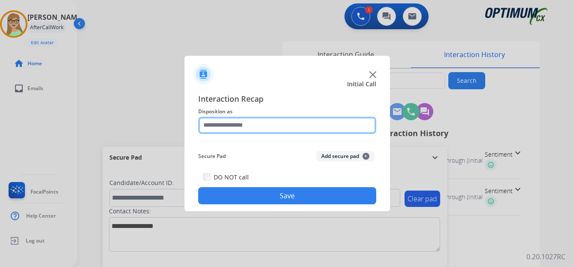
click at [233, 123] on input "text" at bounding box center [287, 125] width 178 height 17
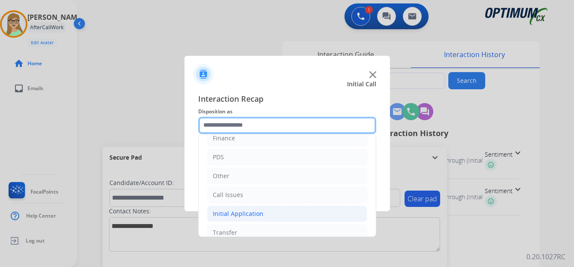
scroll to position [58, 0]
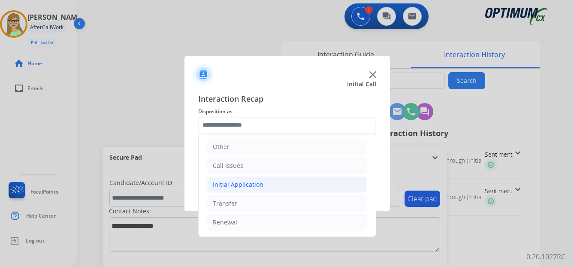
click at [259, 183] on div "Initial Application" at bounding box center [238, 184] width 51 height 9
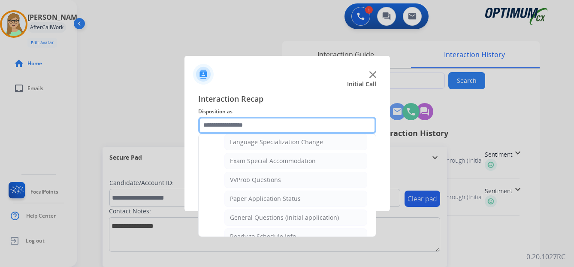
scroll to position [445, 0]
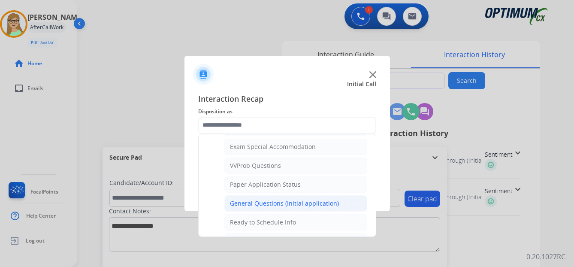
click at [270, 202] on div "General Questions (Initial application)" at bounding box center [284, 203] width 109 height 9
type input "**********"
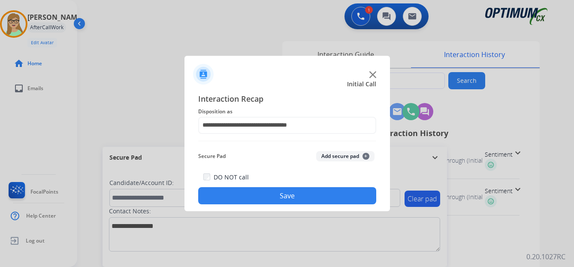
click at [270, 197] on button "Save" at bounding box center [287, 195] width 178 height 17
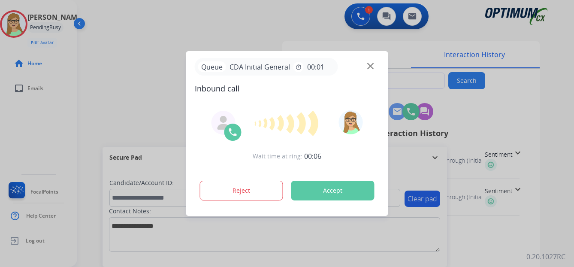
type input "**********"
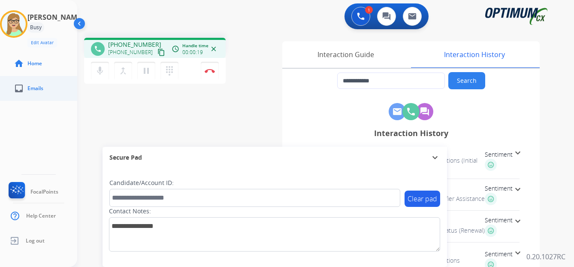
drag, startPoint x: 152, startPoint y: 52, endPoint x: 1, endPoint y: 89, distance: 155.1
click at [143, 53] on div "[PHONE_NUMBER] content_copy" at bounding box center [137, 52] width 58 height 10
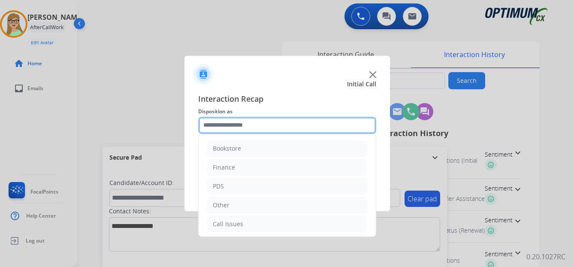
click at [237, 120] on input "text" at bounding box center [287, 125] width 178 height 17
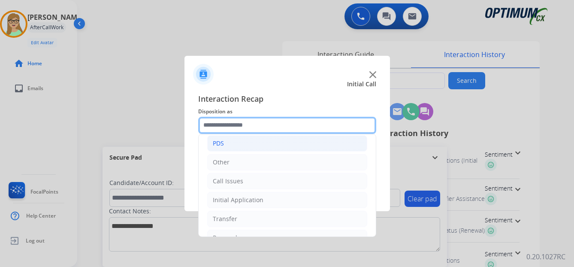
scroll to position [58, 0]
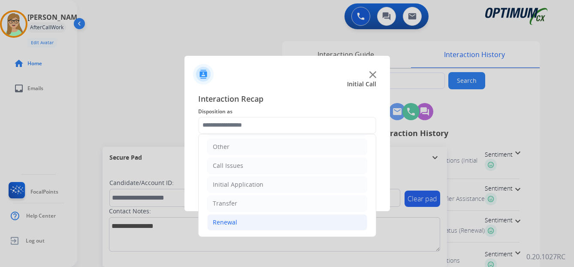
click at [228, 221] on div "Renewal" at bounding box center [225, 222] width 24 height 9
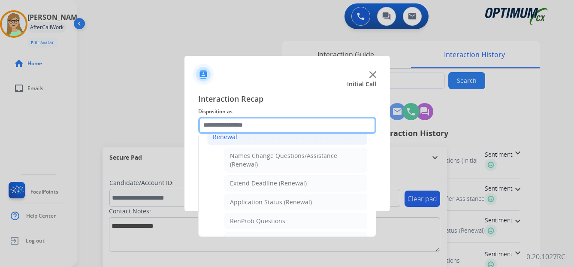
scroll to position [144, 0]
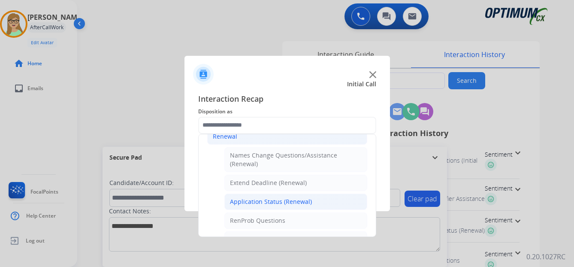
click at [265, 200] on div "Application Status (Renewal)" at bounding box center [271, 201] width 82 height 9
type input "**********"
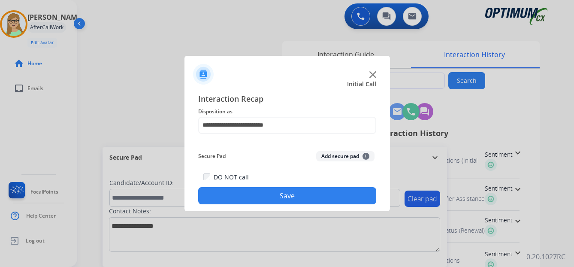
drag, startPoint x: 239, startPoint y: 195, endPoint x: 120, endPoint y: 209, distance: 119.7
click at [209, 203] on button "Save" at bounding box center [287, 195] width 178 height 17
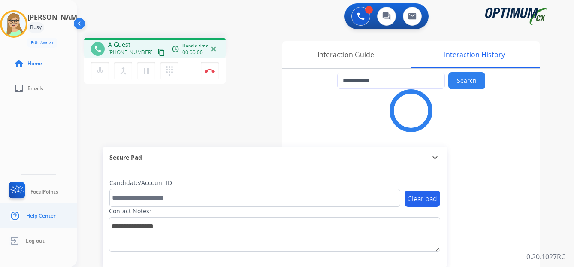
type input "**********"
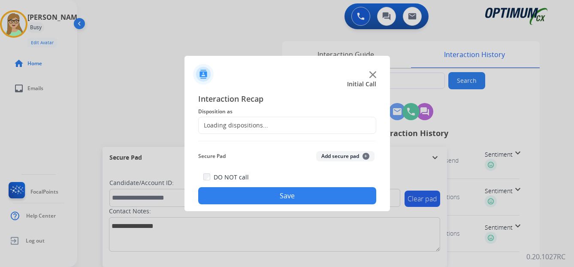
drag, startPoint x: 152, startPoint y: 52, endPoint x: 146, endPoint y: 55, distance: 7.1
click at [152, 52] on div at bounding box center [287, 133] width 574 height 267
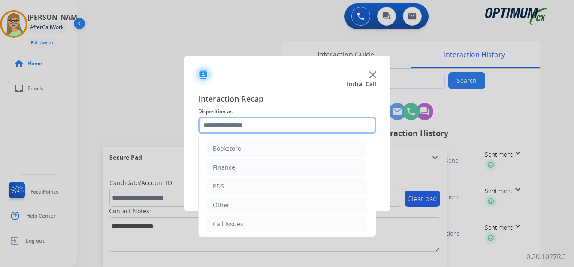
click at [236, 125] on input "text" at bounding box center [287, 125] width 178 height 17
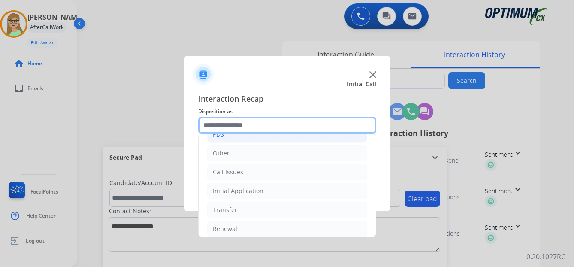
scroll to position [58, 0]
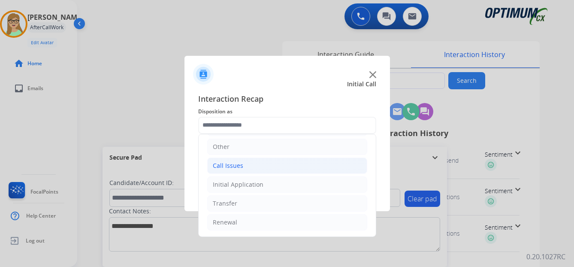
click at [237, 166] on div "Call Issues" at bounding box center [228, 165] width 30 height 9
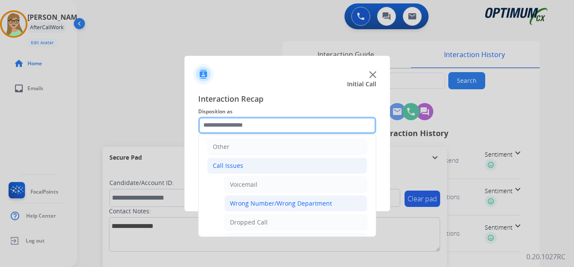
scroll to position [101, 0]
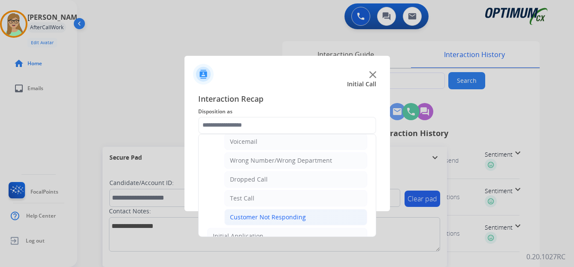
click at [255, 216] on div "Customer Not Responding" at bounding box center [268, 217] width 76 height 9
type input "**********"
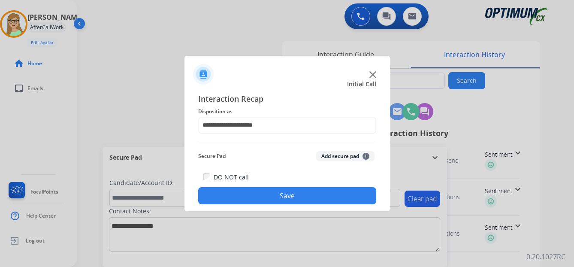
click at [267, 194] on button "Save" at bounding box center [287, 195] width 178 height 17
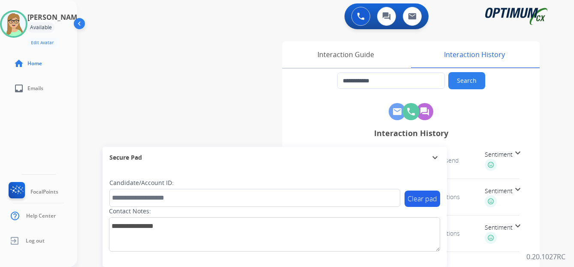
click at [30, 112] on div "[PERSON_NAME] Edit Avatar Agent: [PERSON_NAME] Profile: OCX Training home Home …" at bounding box center [38, 133] width 77 height 267
type input "**********"
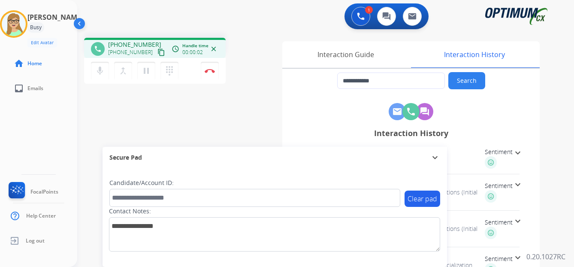
click at [158, 54] on mat-icon "content_copy" at bounding box center [162, 52] width 8 height 8
click at [15, 117] on div "[PERSON_NAME] Edit Avatar Agent: [PERSON_NAME] Profile: OCX Training home Home …" at bounding box center [38, 133] width 77 height 267
click at [209, 71] on img at bounding box center [210, 71] width 10 height 4
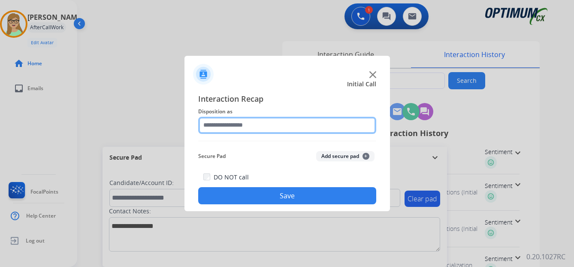
click at [240, 127] on input "text" at bounding box center [287, 125] width 178 height 17
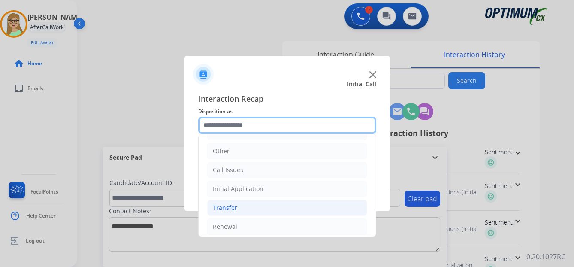
scroll to position [58, 0]
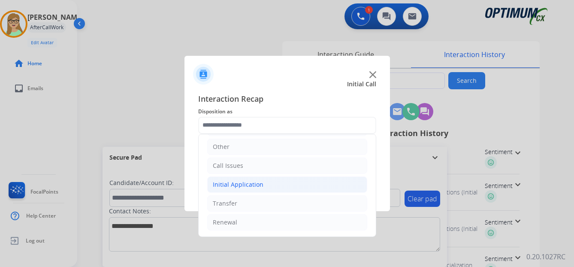
click at [240, 185] on div "Initial Application" at bounding box center [238, 184] width 51 height 9
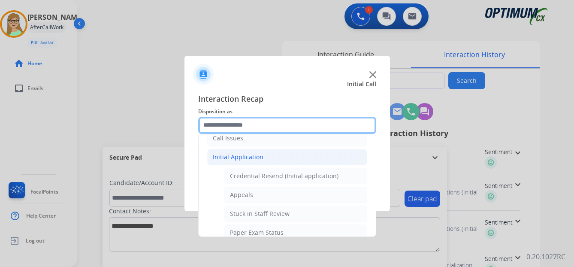
scroll to position [101, 0]
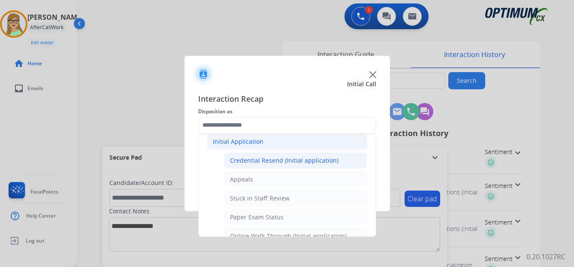
click at [288, 158] on div "Credential Resend (Initial application)" at bounding box center [284, 160] width 109 height 9
type input "**********"
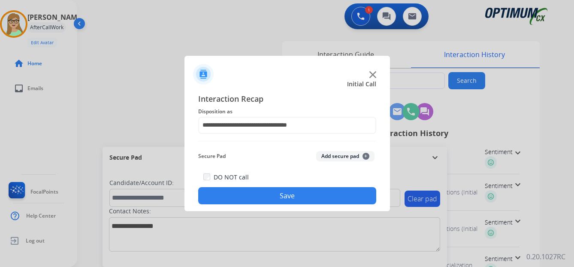
click at [272, 201] on button "Save" at bounding box center [287, 195] width 178 height 17
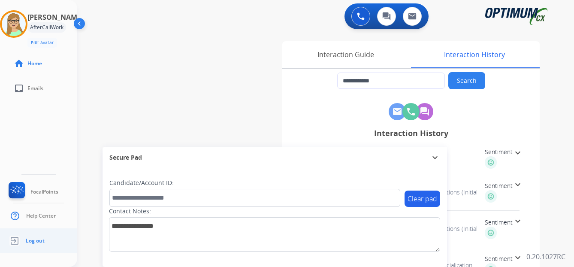
click at [33, 243] on span "Log out" at bounding box center [35, 240] width 19 height 7
